Goal: Information Seeking & Learning: Understand process/instructions

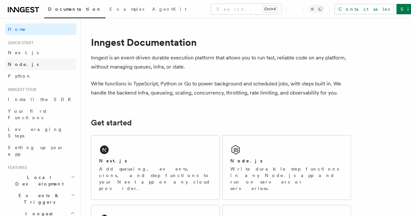
click at [31, 67] on link "Node.js" at bounding box center [40, 65] width 71 height 12
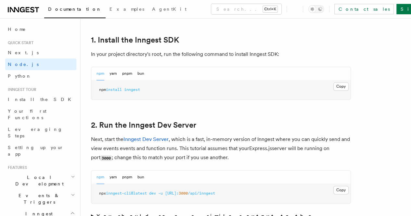
scroll to position [414, 0]
click at [334, 90] on button "Copy Copied" at bounding box center [341, 86] width 15 height 8
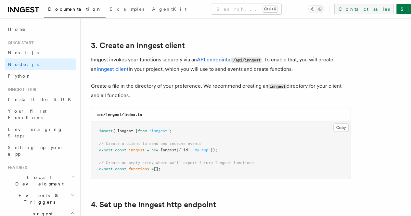
scroll to position [823, 0]
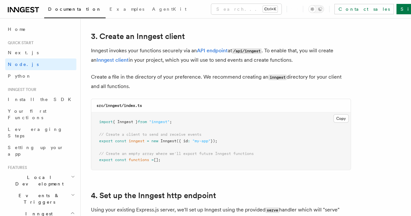
click at [181, 115] on pre "import { Inngest } from "inngest" ; // Create a client to send and receive even…" at bounding box center [220, 141] width 259 height 58
drag, startPoint x: 181, startPoint y: 115, endPoint x: 95, endPoint y: 112, distance: 86.2
click at [95, 112] on pre "import { Inngest } from "inngest" ; // Create a client to send and receive even…" at bounding box center [220, 141] width 259 height 58
copy code "import { Inngest } from "inngest" ;"
click at [225, 134] on pre "import { Inngest } from "inngest" ; // Create a client to send and receive even…" at bounding box center [220, 141] width 259 height 58
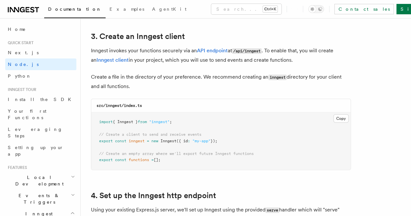
click at [225, 134] on pre "import { Inngest } from "inngest" ; // Create a client to send and receive even…" at bounding box center [220, 141] width 259 height 58
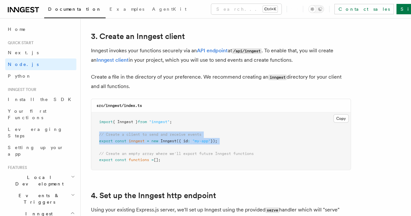
drag, startPoint x: 99, startPoint y: 128, endPoint x: 186, endPoint y: 140, distance: 88.3
click at [186, 140] on pre "import { Inngest } from "inngest" ; // Create a client to send and receive even…" at bounding box center [220, 141] width 259 height 58
copy code "// Create a client to send and receive events export const inngest = new Innges…"
drag, startPoint x: 98, startPoint y: 147, endPoint x: 179, endPoint y: 153, distance: 81.6
click at [179, 153] on pre "import { Inngest } from "inngest" ; // Create a client to send and receive even…" at bounding box center [220, 141] width 259 height 58
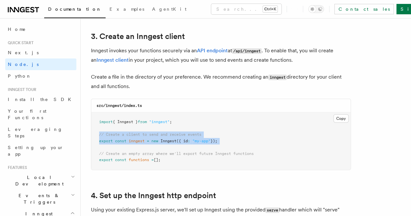
copy code "// Create an empty array where we'll export future Inngest functions export con…"
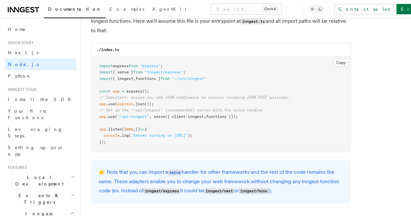
scroll to position [1021, 0]
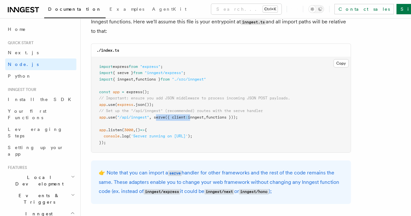
drag, startPoint x: 156, startPoint y: 109, endPoint x: 193, endPoint y: 114, distance: 37.5
click at [193, 114] on pre "import express from "express" ; import { serve } from "inngest/express" ; impor…" at bounding box center [220, 105] width 259 height 96
click at [151, 115] on span "," at bounding box center [150, 117] width 2 height 5
drag, startPoint x: 155, startPoint y: 111, endPoint x: 243, endPoint y: 111, distance: 87.1
click at [238, 115] on span "app .use ( "/api/inngest" , serve ({ client : inngest , functions }));" at bounding box center [168, 117] width 139 height 5
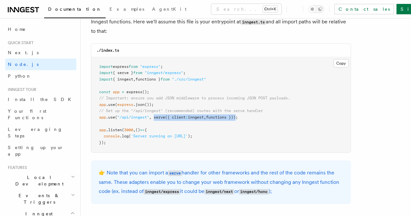
copy span "serve ({ client : inngest , functions })"
drag, startPoint x: 256, startPoint y: 114, endPoint x: 244, endPoint y: 110, distance: 12.5
click at [244, 110] on pre "import express from "express" ; import { serve } from "inngest/express" ; impor…" at bounding box center [220, 105] width 259 height 96
click at [238, 115] on span "functions }));" at bounding box center [222, 117] width 32 height 5
drag, startPoint x: 244, startPoint y: 109, endPoint x: 154, endPoint y: 112, distance: 89.4
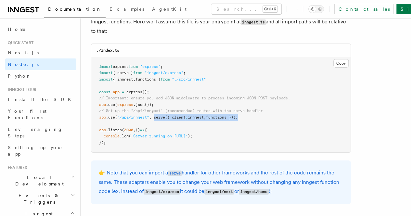
click at [154, 115] on span "app .use ( "/api/inngest" , serve ({ client : inngest , functions }));" at bounding box center [168, 117] width 139 height 5
copy span "serve ({ client : inngest , functions }))"
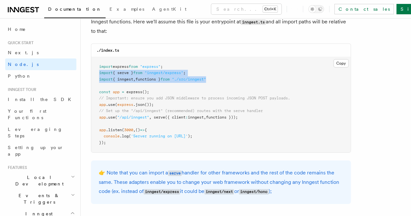
drag, startPoint x: 99, startPoint y: 66, endPoint x: 219, endPoint y: 73, distance: 119.9
click at [219, 73] on pre "import express from "express" ; import { serve } from "inngest/express" ; impor…" at bounding box center [220, 105] width 259 height 96
copy code "import { serve } from "inngest/express" ; import { inngest , functions } from "…"
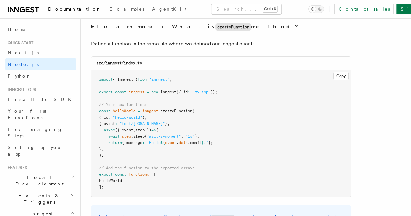
scroll to position [1282, 0]
